Goal: Find specific page/section: Find specific page/section

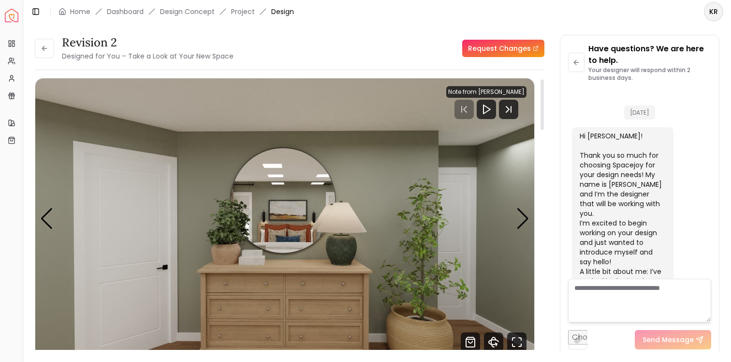
scroll to position [2806, 0]
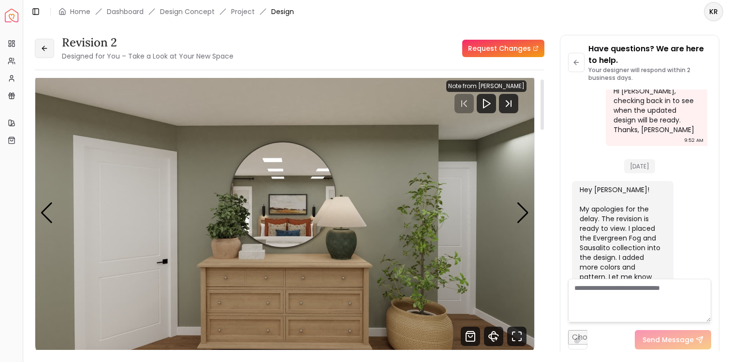
click at [51, 50] on button at bounding box center [44, 48] width 19 height 19
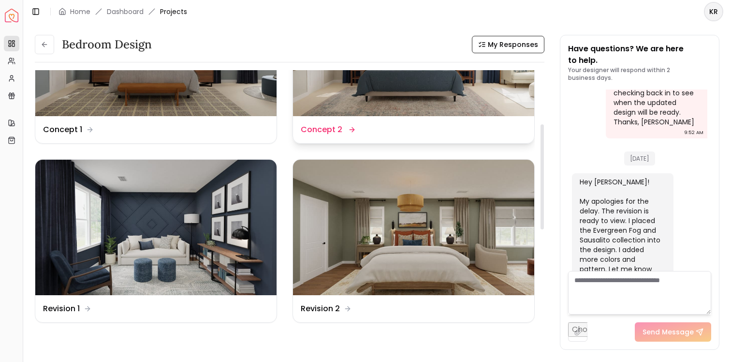
scroll to position [178, 0]
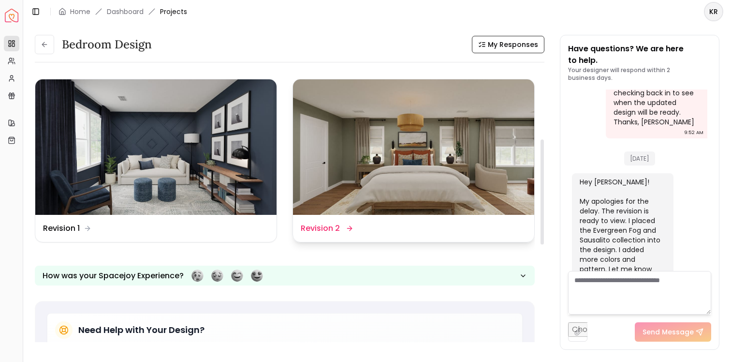
click at [391, 158] on img at bounding box center [413, 147] width 241 height 136
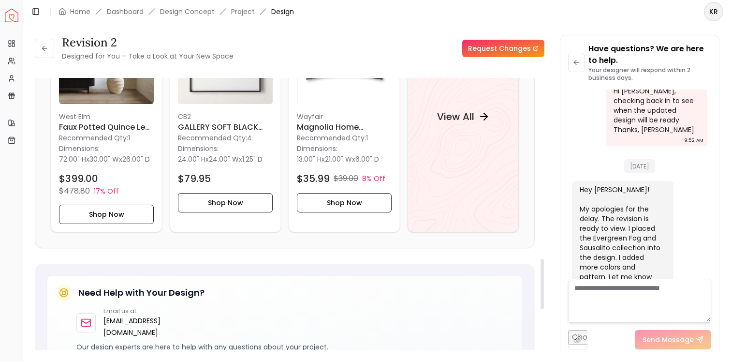
scroll to position [961, 0]
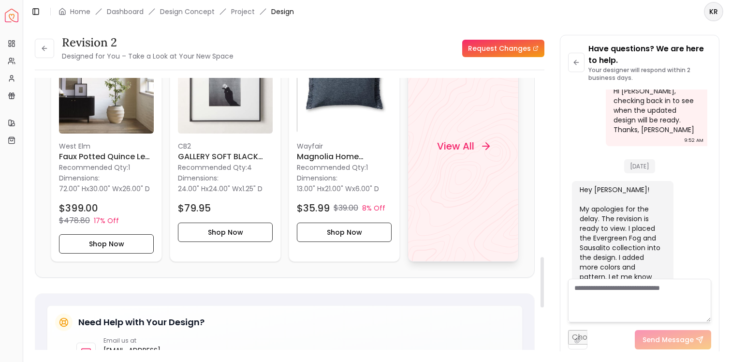
click at [455, 148] on h4 "View All" at bounding box center [455, 146] width 37 height 14
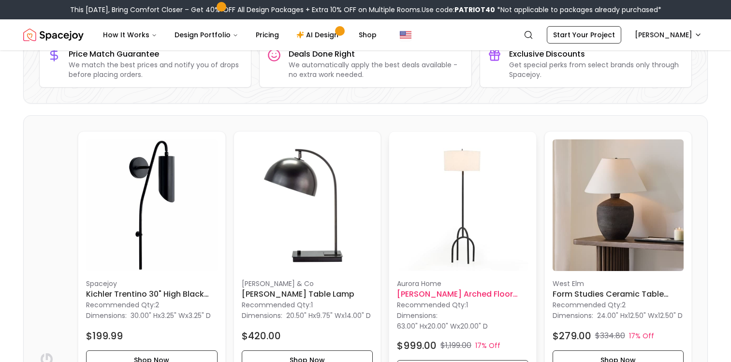
scroll to position [165, 0]
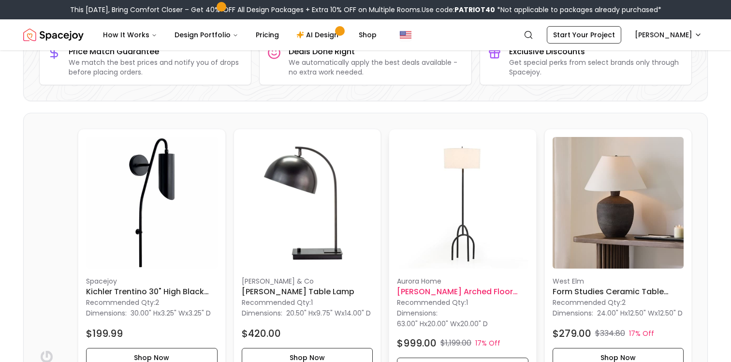
click at [430, 290] on h6 "[PERSON_NAME] Arched Floor Lamp" at bounding box center [463, 292] width 132 height 12
